Goal: Task Accomplishment & Management: Manage account settings

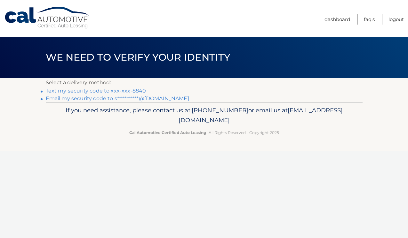
click at [168, 100] on link "**********" at bounding box center [117, 99] width 143 height 6
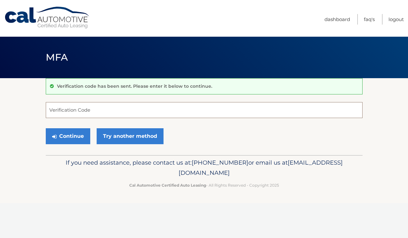
click at [100, 106] on input "Verification Code" at bounding box center [204, 110] width 316 height 16
type input "274816"
click at [67, 136] on button "Continue" at bounding box center [68, 136] width 44 height 16
click at [76, 136] on button "Continue" at bounding box center [68, 136] width 44 height 16
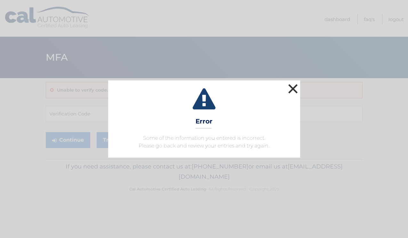
click at [290, 86] on button "×" at bounding box center [292, 88] width 13 height 13
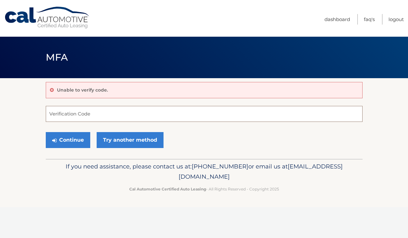
click at [228, 116] on input "Verification Code" at bounding box center [204, 114] width 316 height 16
paste input "274816"
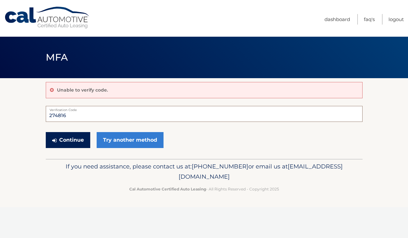
type input "274816"
click at [77, 143] on button "Continue" at bounding box center [68, 140] width 44 height 16
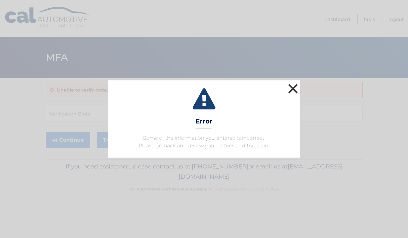
click at [293, 85] on button "×" at bounding box center [292, 88] width 13 height 13
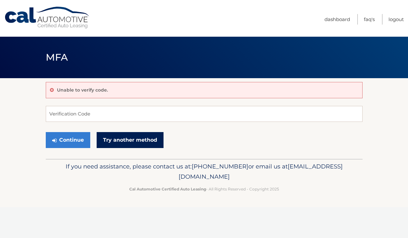
click at [159, 135] on link "Try another method" at bounding box center [130, 140] width 67 height 16
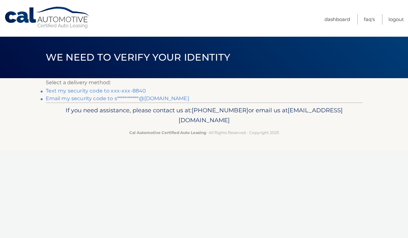
click at [126, 90] on link "Text my security code to xxx-xxx-8840" at bounding box center [96, 91] width 100 height 6
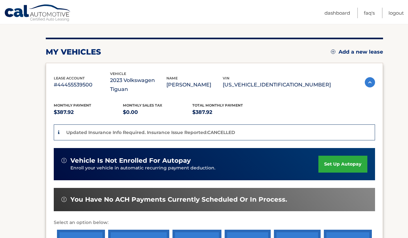
scroll to position [148, 0]
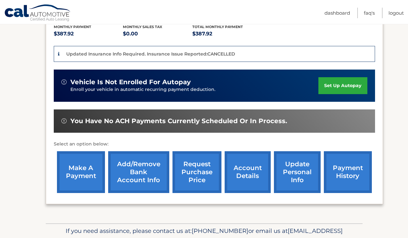
click at [98, 162] on link "make a payment" at bounding box center [81, 172] width 48 height 42
click at [258, 160] on link "account details" at bounding box center [247, 172] width 46 height 42
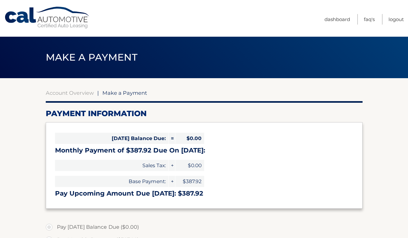
select select "NjRjMTY5MWItYmY1Yi00YjVlLWExYTAtMDJkMTk2ZTBiNmY4"
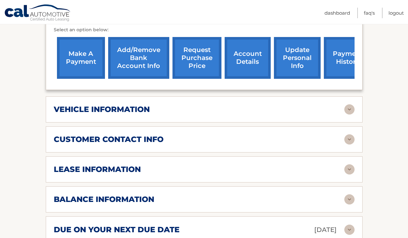
scroll to position [248, 0]
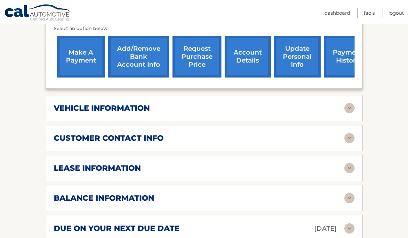
click at [154, 108] on div "vehicle information" at bounding box center [199, 109] width 290 height 10
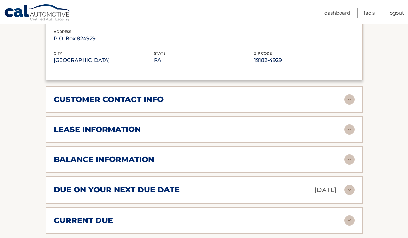
scroll to position [443, 0]
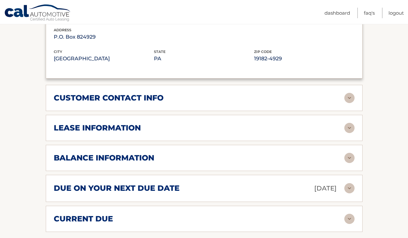
click at [137, 128] on h2 "lease information" at bounding box center [97, 128] width 87 height 10
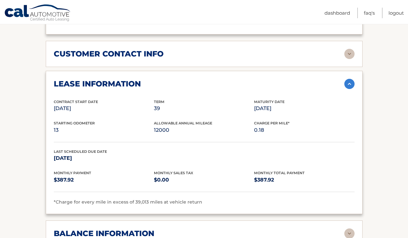
scroll to position [583, 0]
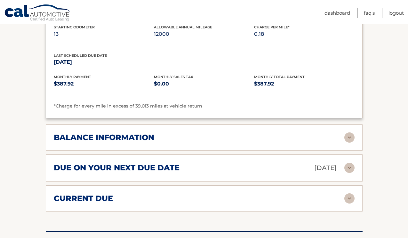
click at [129, 133] on h2 "balance information" at bounding box center [104, 138] width 100 height 10
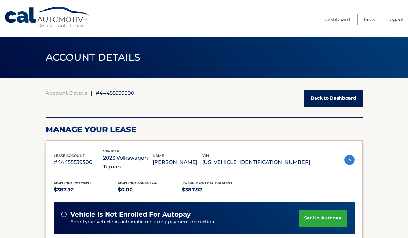
scroll to position [0, 0]
click at [395, 19] on link "Logout" at bounding box center [395, 19] width 15 height 11
